Goal: Information Seeking & Learning: Learn about a topic

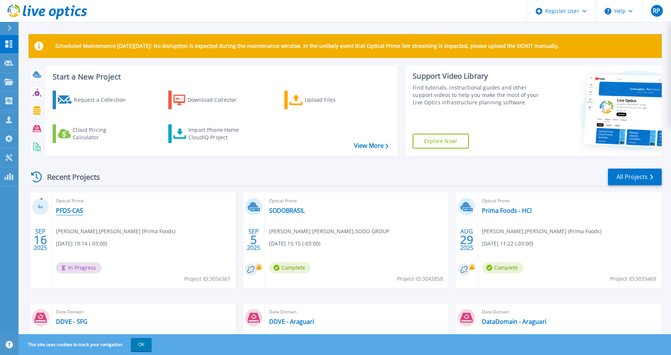
click at [66, 211] on link "PFDS-CAS" at bounding box center [69, 210] width 27 height 7
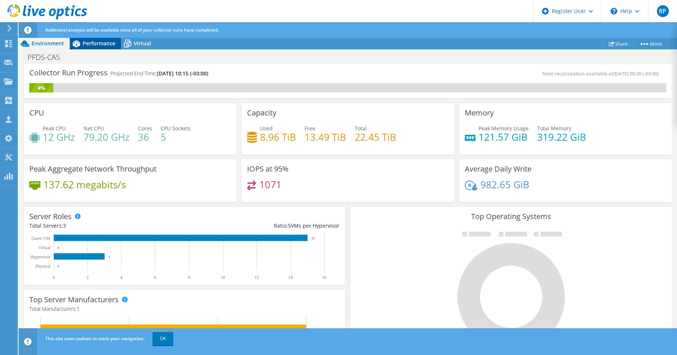
click at [86, 40] on span "Performance" at bounding box center [99, 43] width 33 height 7
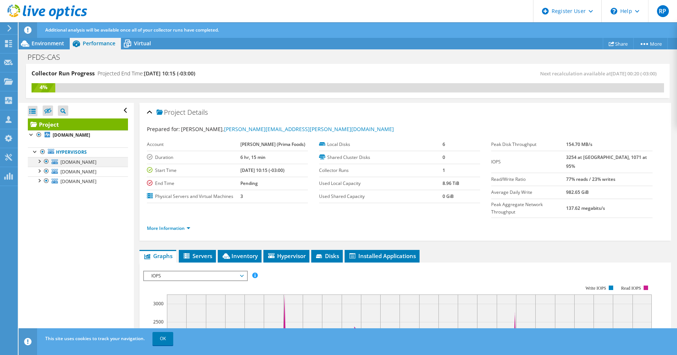
click at [39, 161] on div at bounding box center [38, 160] width 7 height 7
click at [41, 46] on span "Environment" at bounding box center [48, 43] width 33 height 7
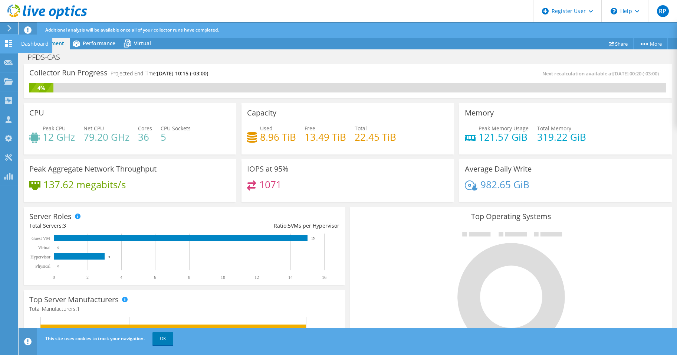
click at [24, 43] on div "Dashboard" at bounding box center [34, 43] width 35 height 19
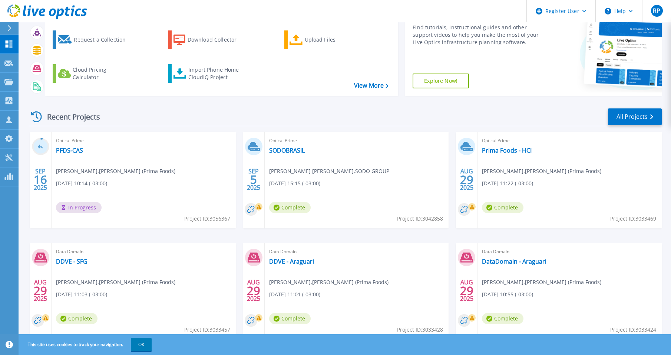
scroll to position [74, 0]
